Goal: Find specific page/section: Find specific page/section

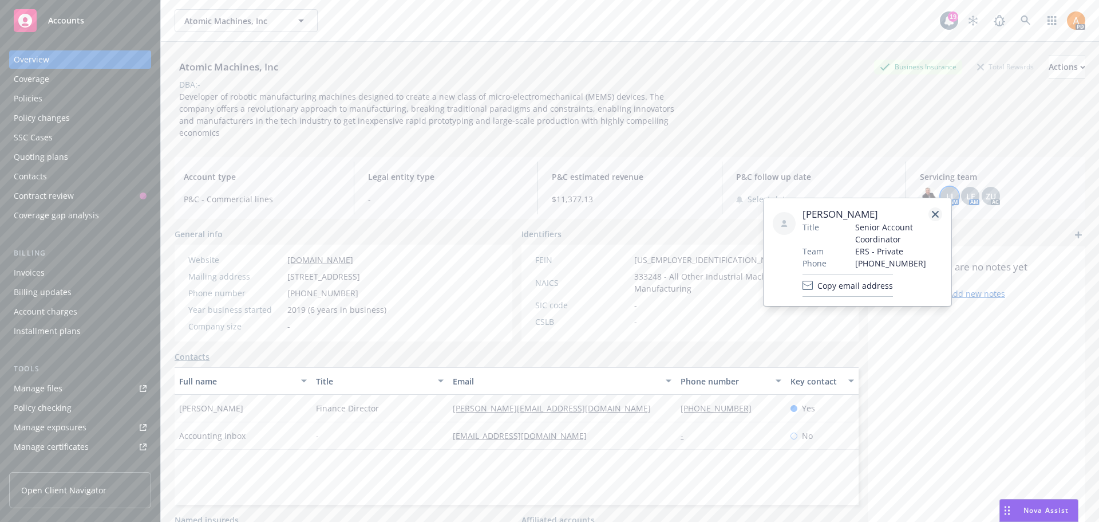
click at [934, 215] on icon "close" at bounding box center [935, 214] width 7 height 7
